Goal: Task Accomplishment & Management: Complete application form

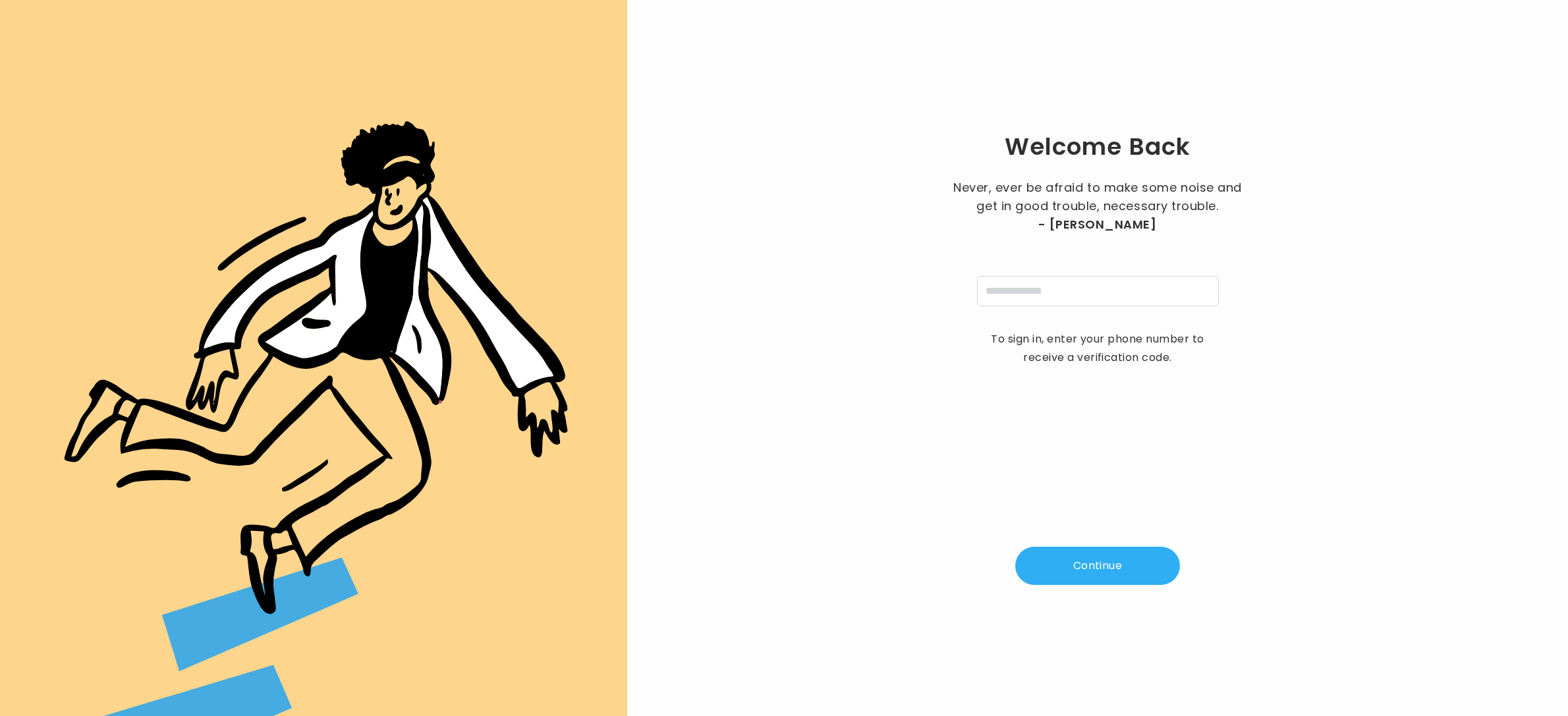
drag, startPoint x: 1048, startPoint y: 279, endPoint x: 1058, endPoint y: 294, distance: 18.0
click at [1048, 279] on input "tel" at bounding box center [1097, 291] width 242 height 30
type input "**********"
click at [1116, 547] on button "Continue" at bounding box center [1097, 566] width 165 height 38
type input "*"
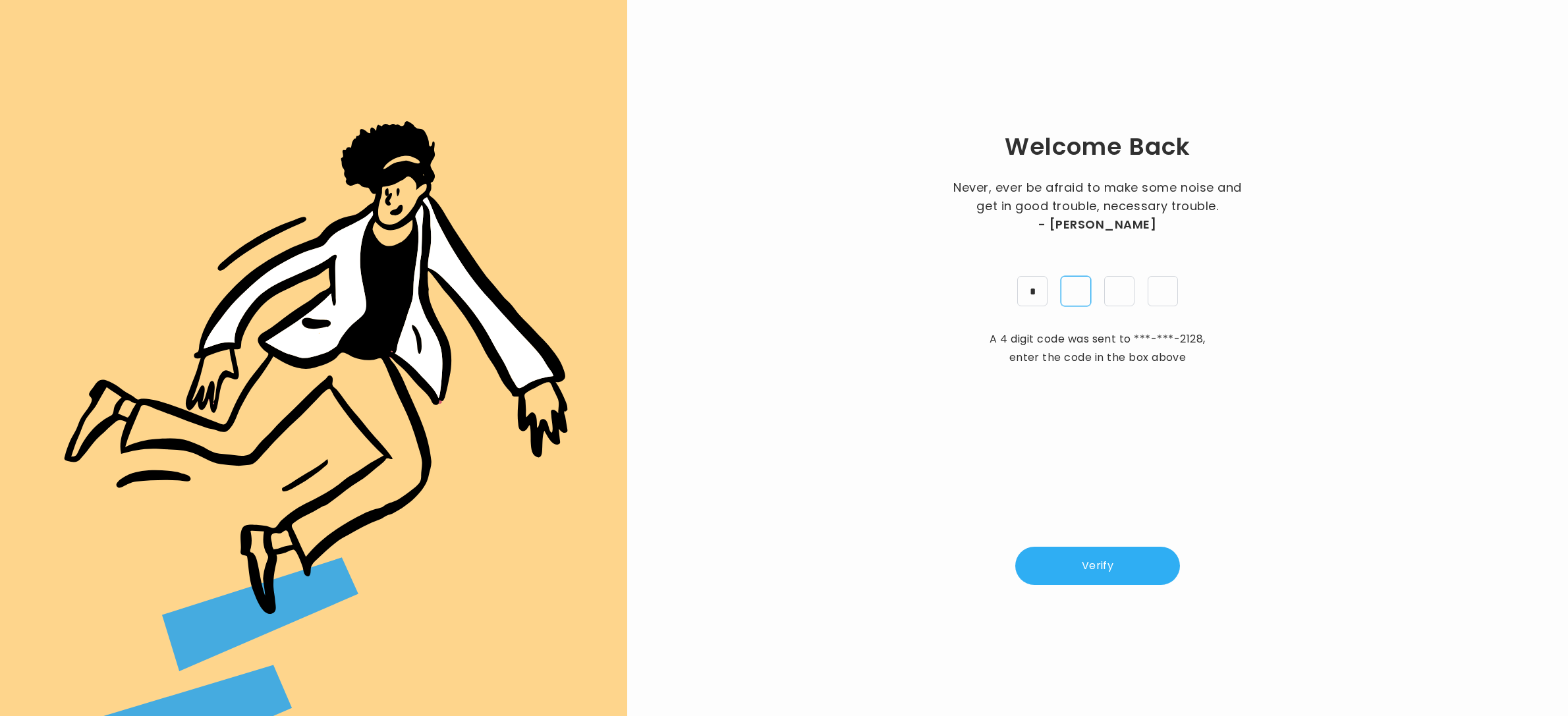
type input "*"
click at [1108, 569] on button "Verify" at bounding box center [1097, 566] width 165 height 38
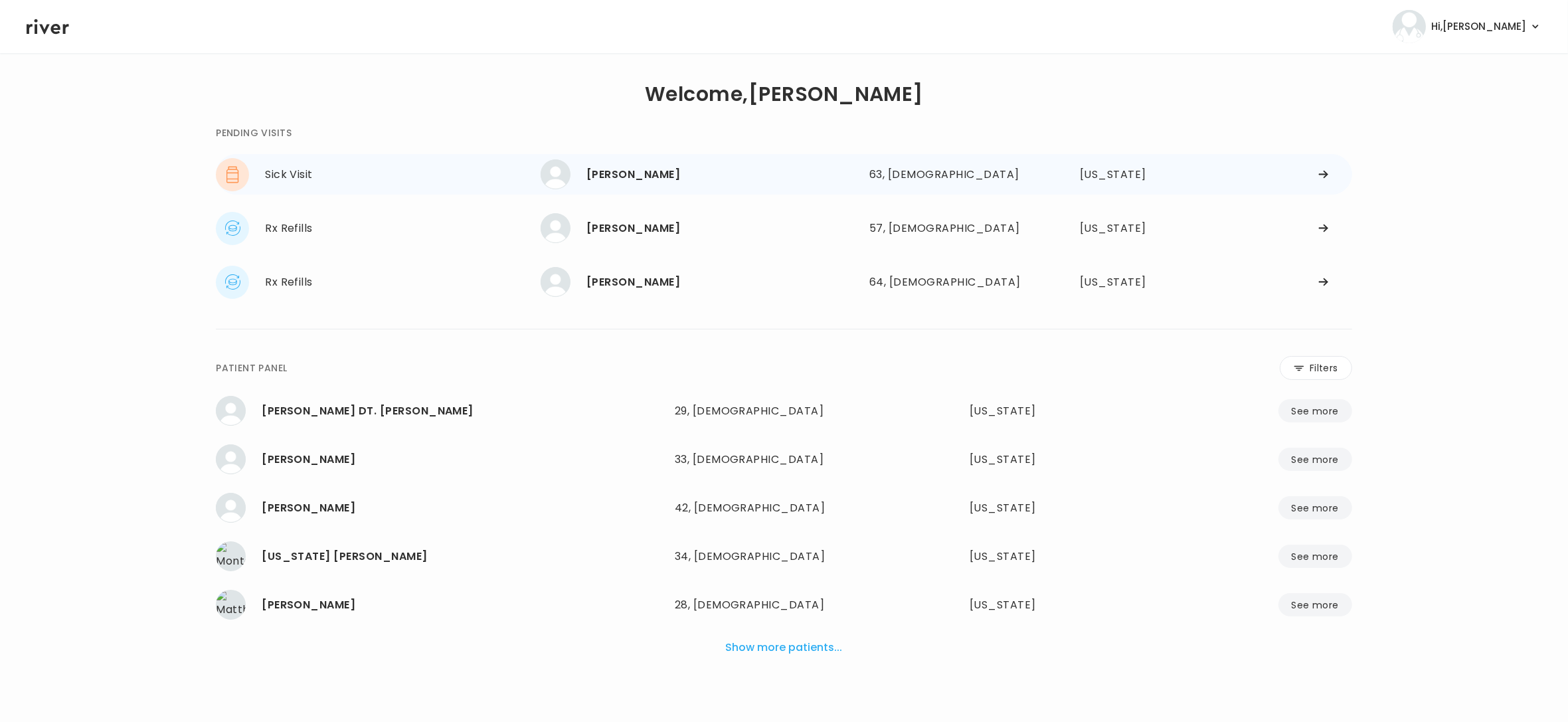
click at [686, 179] on div "[PERSON_NAME]" at bounding box center [722, 174] width 272 height 18
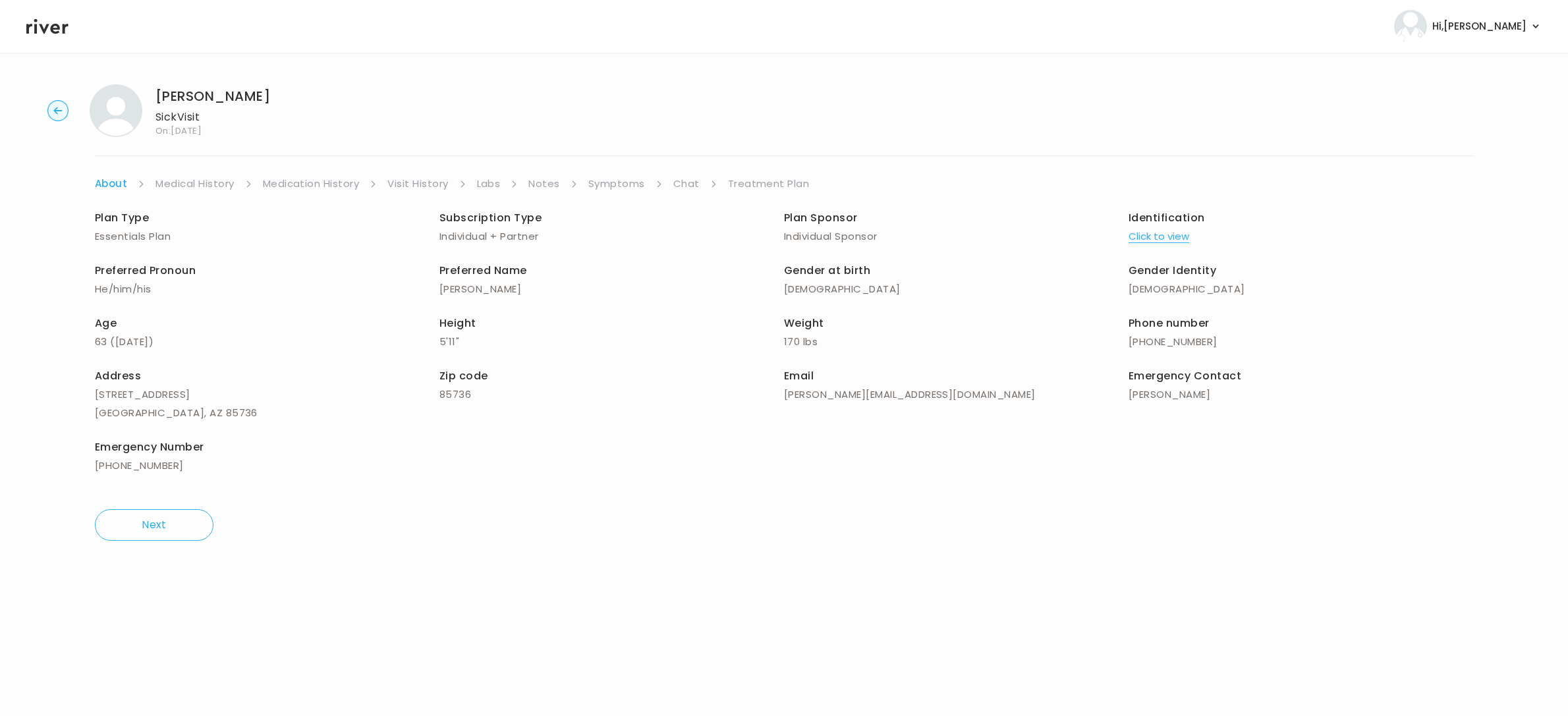
click at [626, 179] on link "Symptoms" at bounding box center [617, 184] width 57 height 18
